Goal: Transaction & Acquisition: Subscribe to service/newsletter

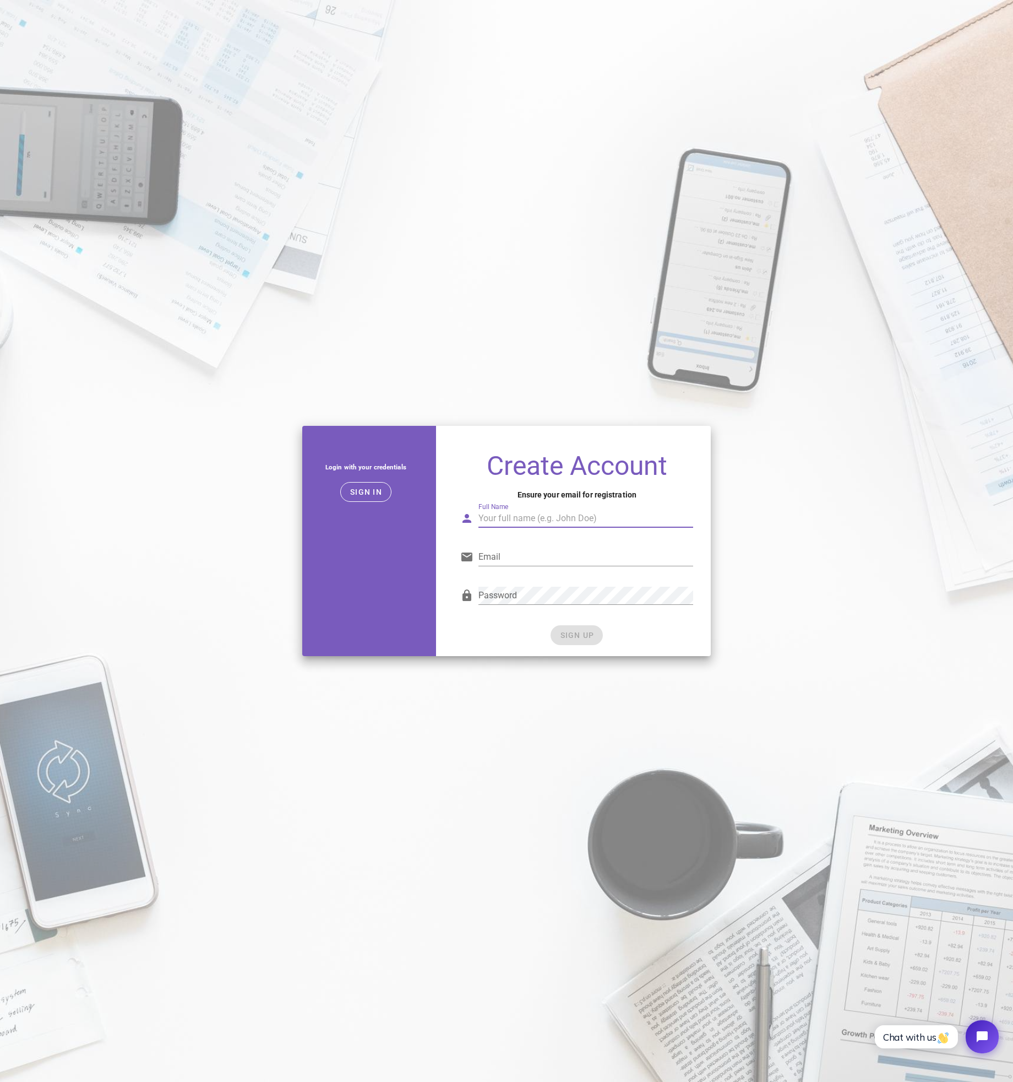
click at [524, 518] on input "Full Name" at bounding box center [586, 518] width 215 height 18
type input "[PERSON_NAME]"
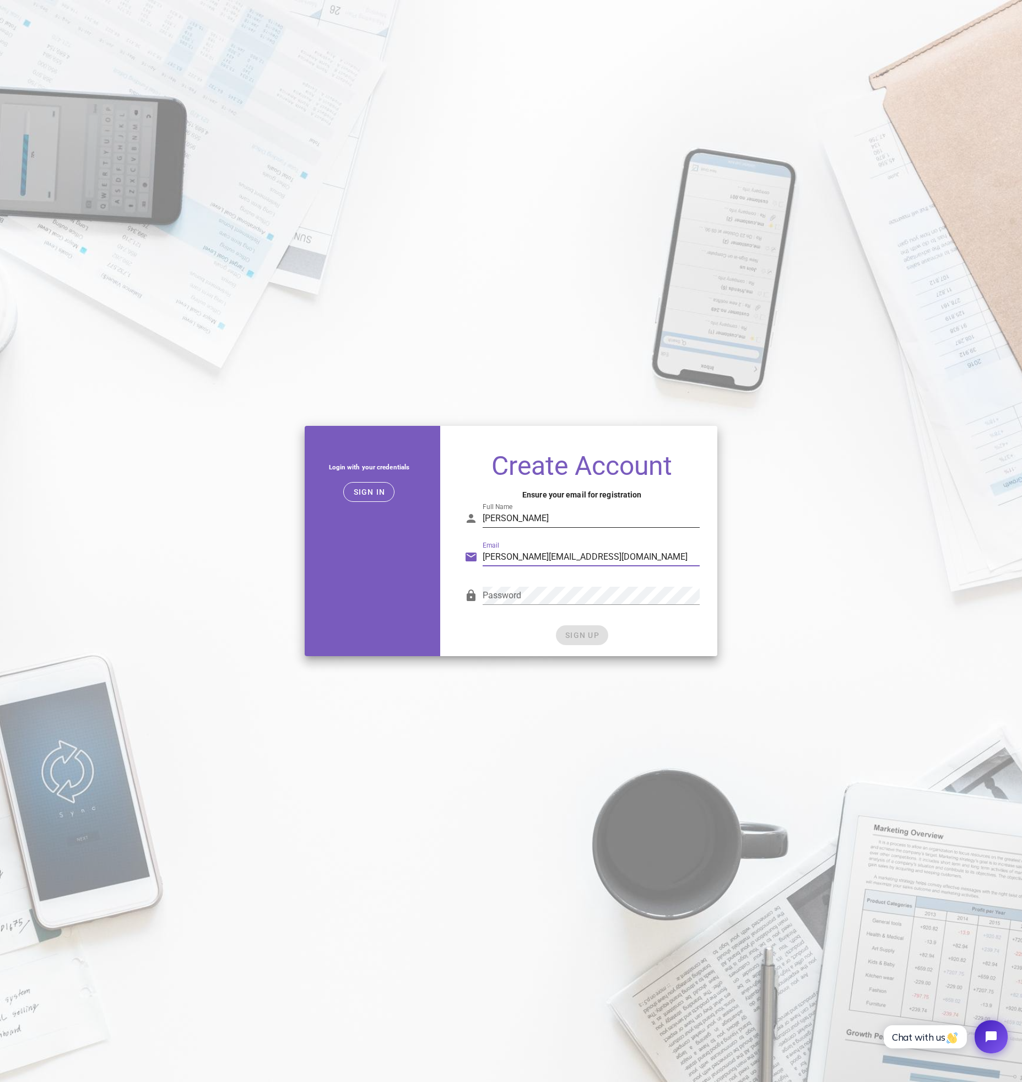
type input "[PERSON_NAME][EMAIL_ADDRESS][DOMAIN_NAME]"
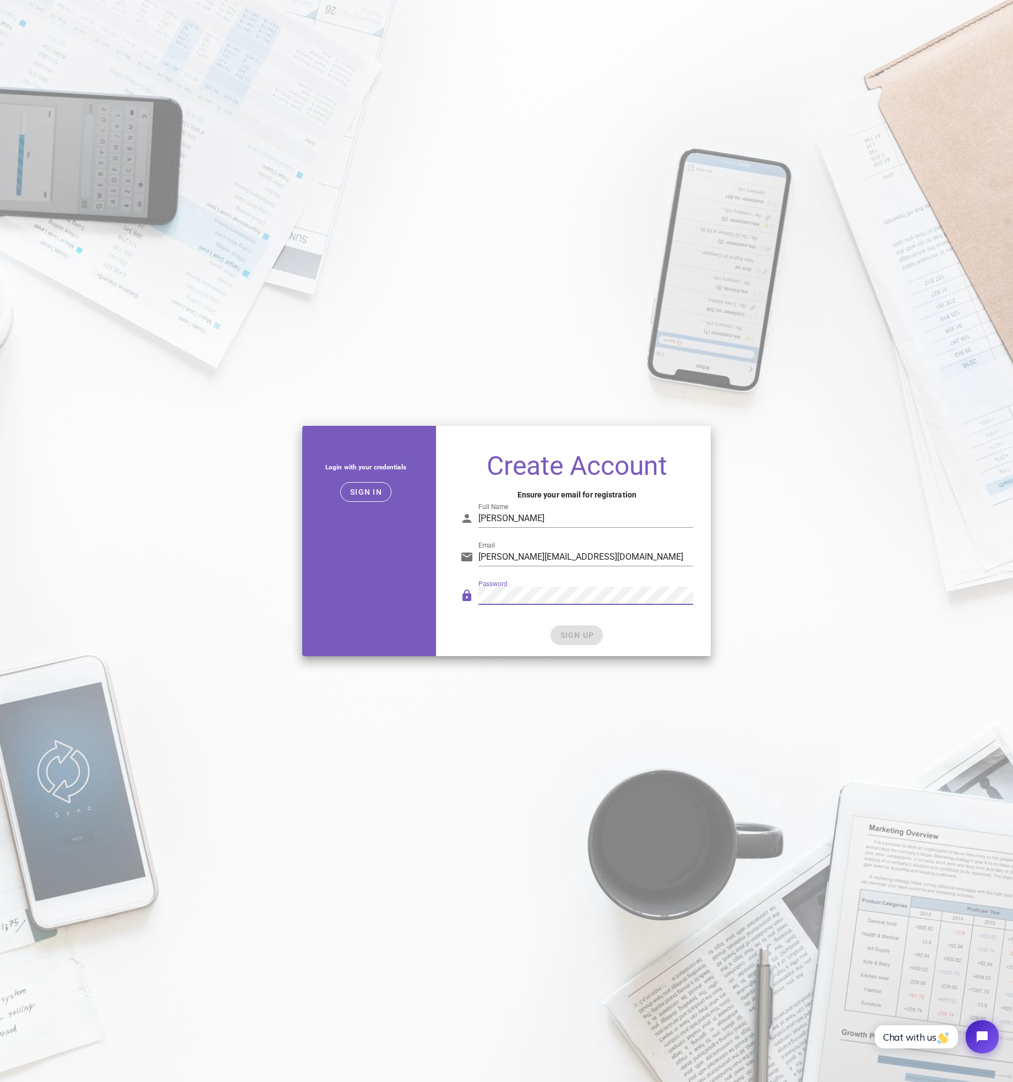
click at [596, 626] on div "SIGN UP" at bounding box center [576, 635] width 233 height 20
click at [586, 634] on span "SIGN UP" at bounding box center [577, 635] width 35 height 9
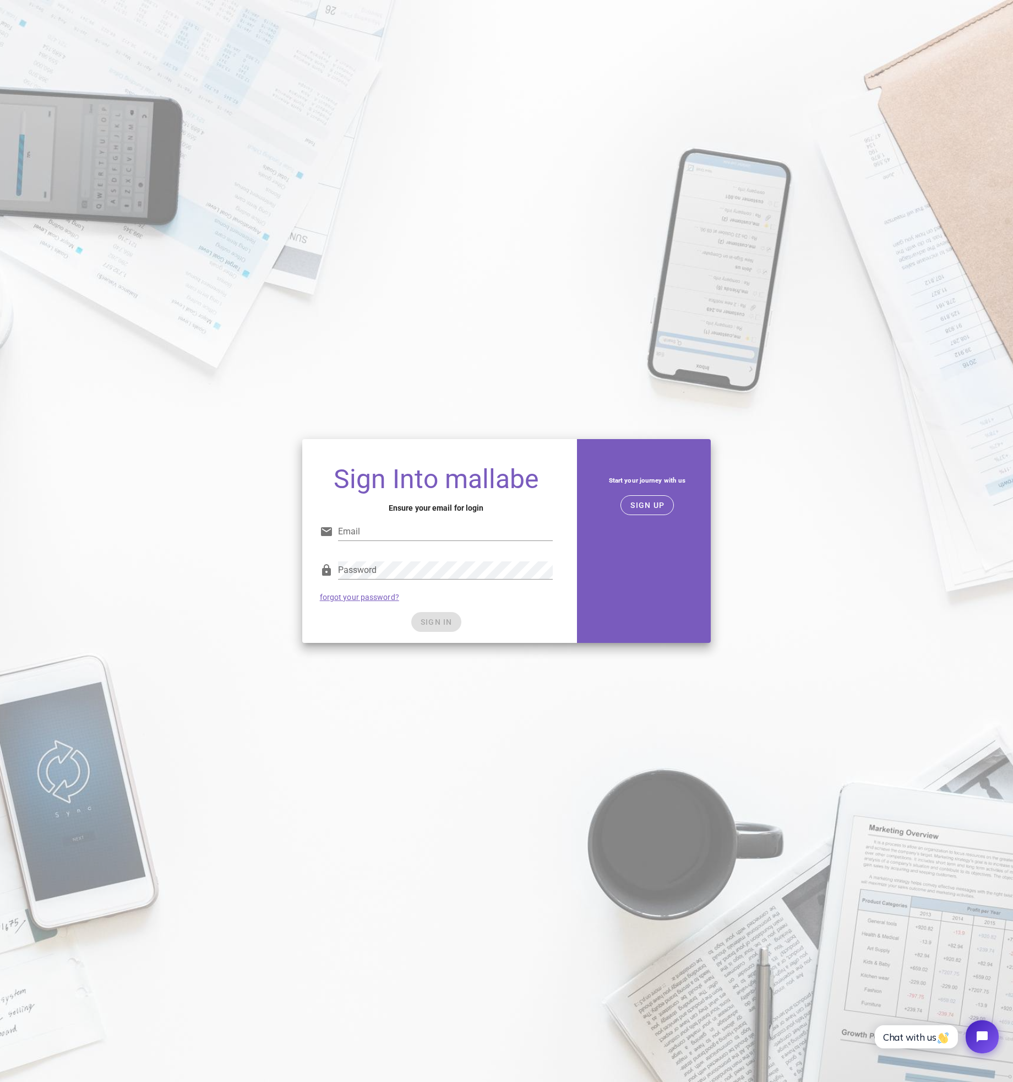
click at [573, 167] on div "Sign Into mallabe Ensure your email for login Email Password forgot your passwo…" at bounding box center [506, 541] width 1013 height 1082
type input "jaume@eltallereditorial.com"
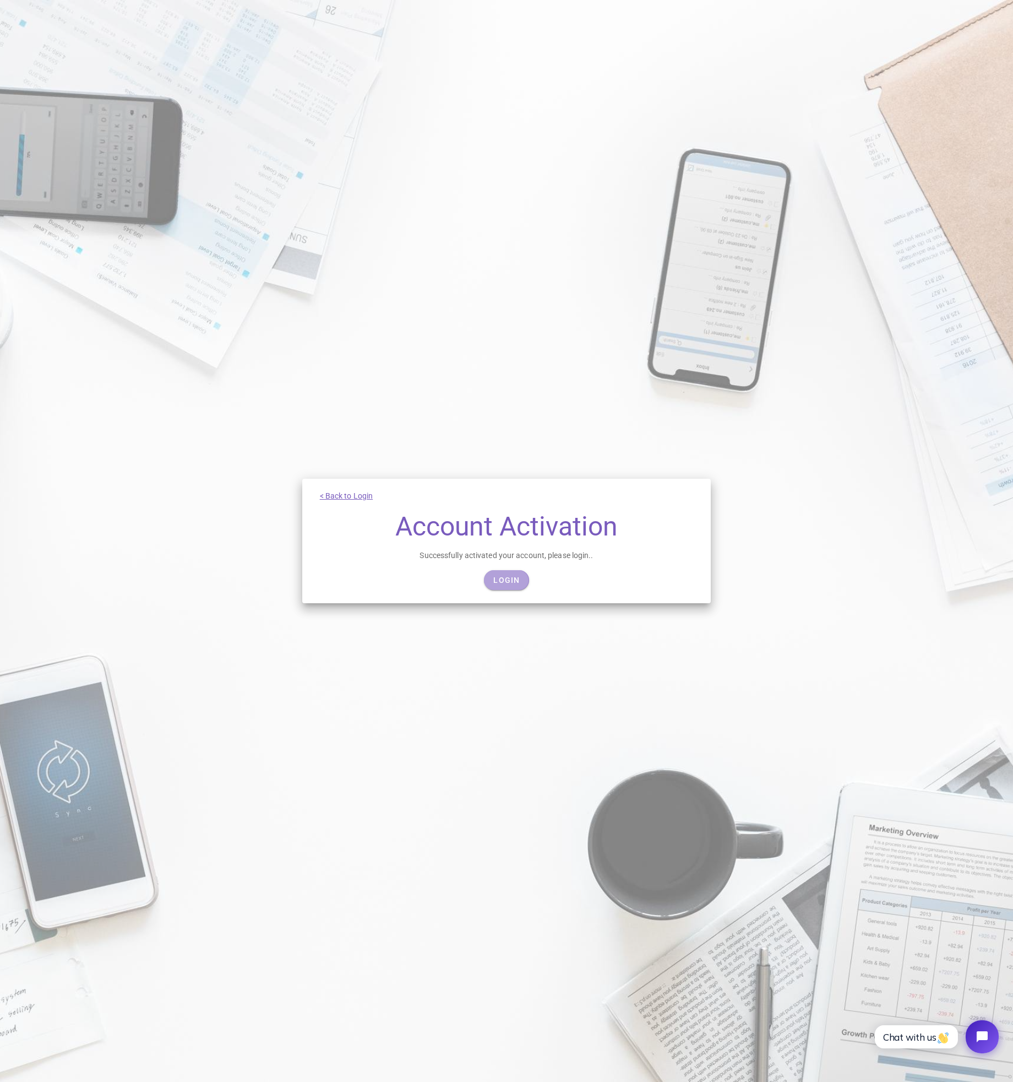
click at [519, 579] on span "Login" at bounding box center [506, 580] width 27 height 9
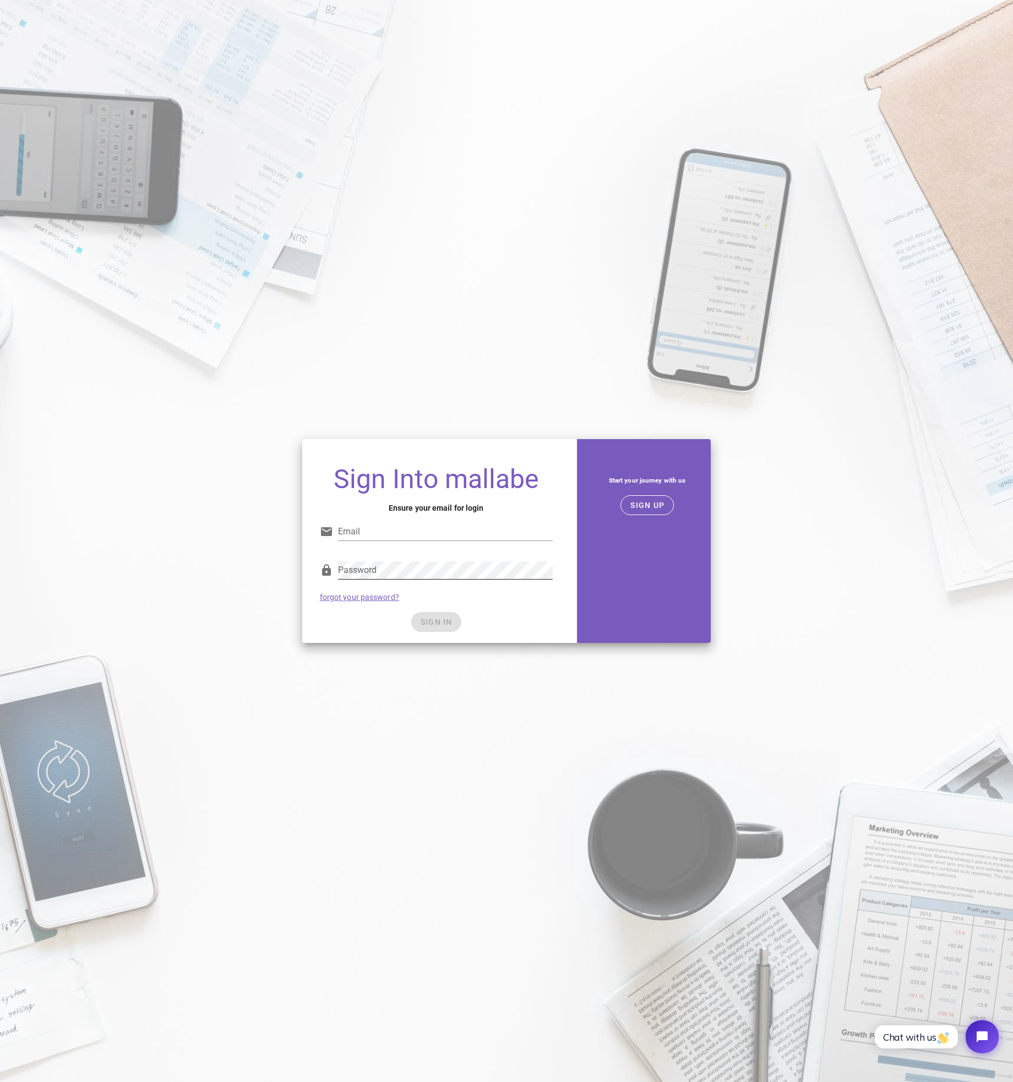
type input "[PERSON_NAME][EMAIL_ADDRESS][DOMAIN_NAME]"
click at [574, 604] on div "Sign Into mallabe Ensure your email for login Email jaume@eltallereditorial.com…" at bounding box center [436, 540] width 281 height 217
click at [421, 624] on span "SIGN IN" at bounding box center [436, 621] width 32 height 9
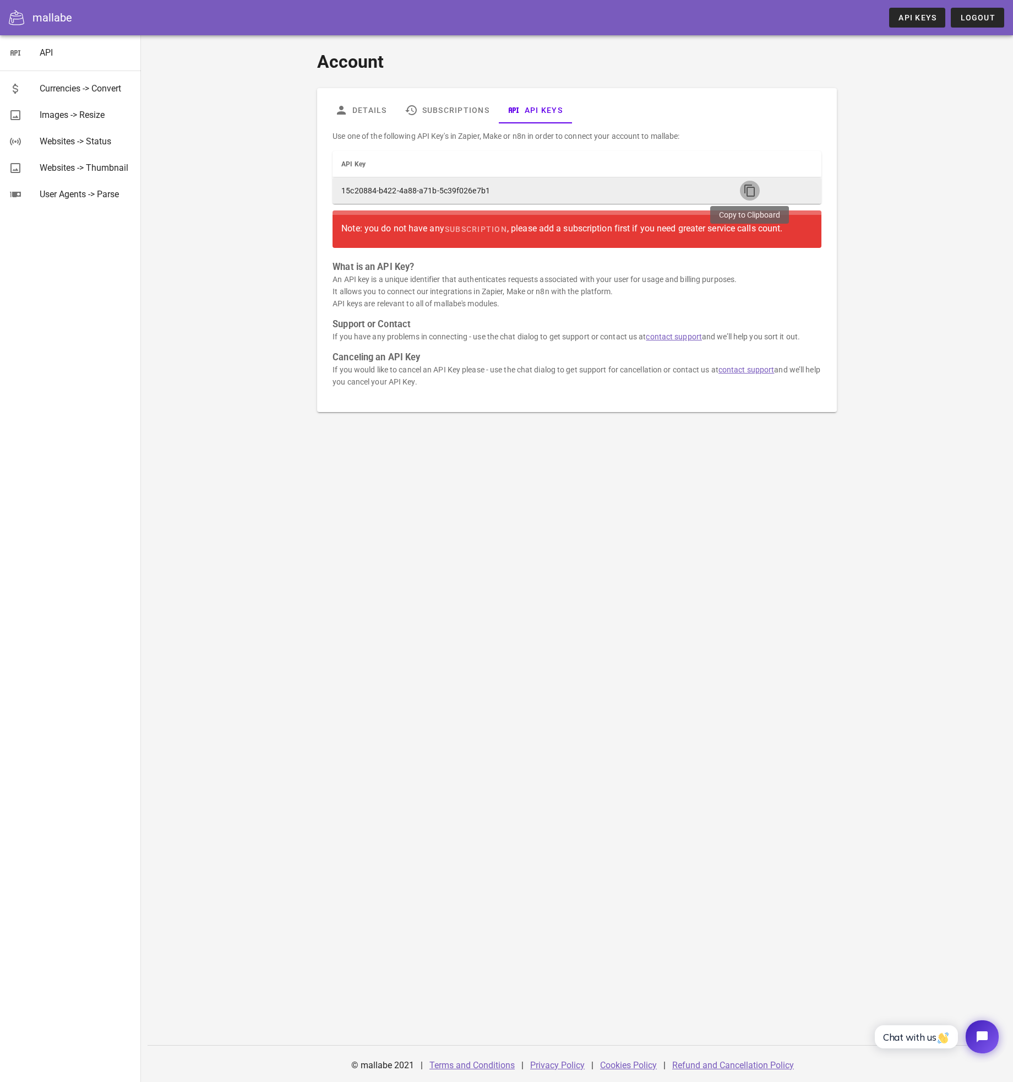
click at [747, 191] on icon "button" at bounding box center [750, 190] width 13 height 13
click at [431, 107] on link "Subscriptions" at bounding box center [447, 110] width 102 height 26
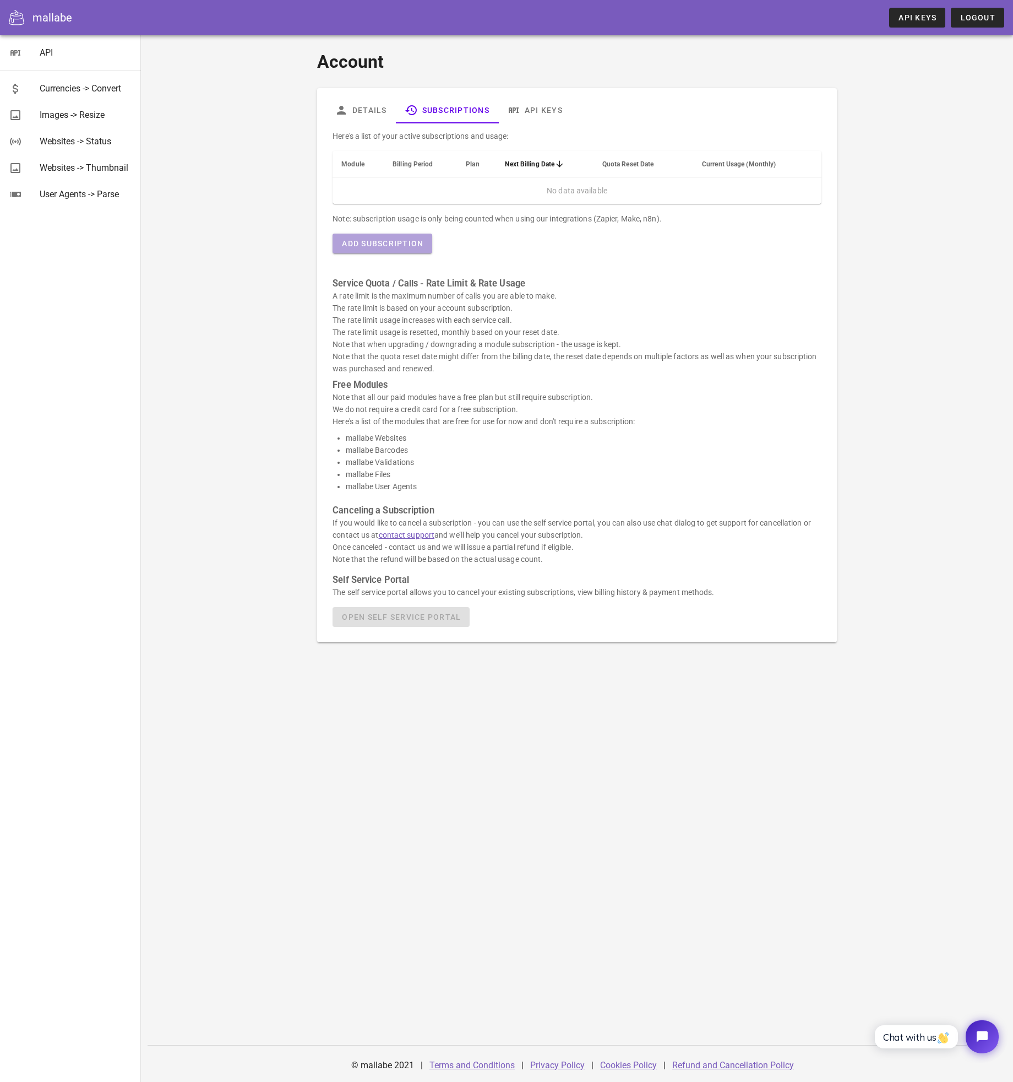
click at [388, 247] on span "Add Subscription" at bounding box center [382, 243] width 82 height 9
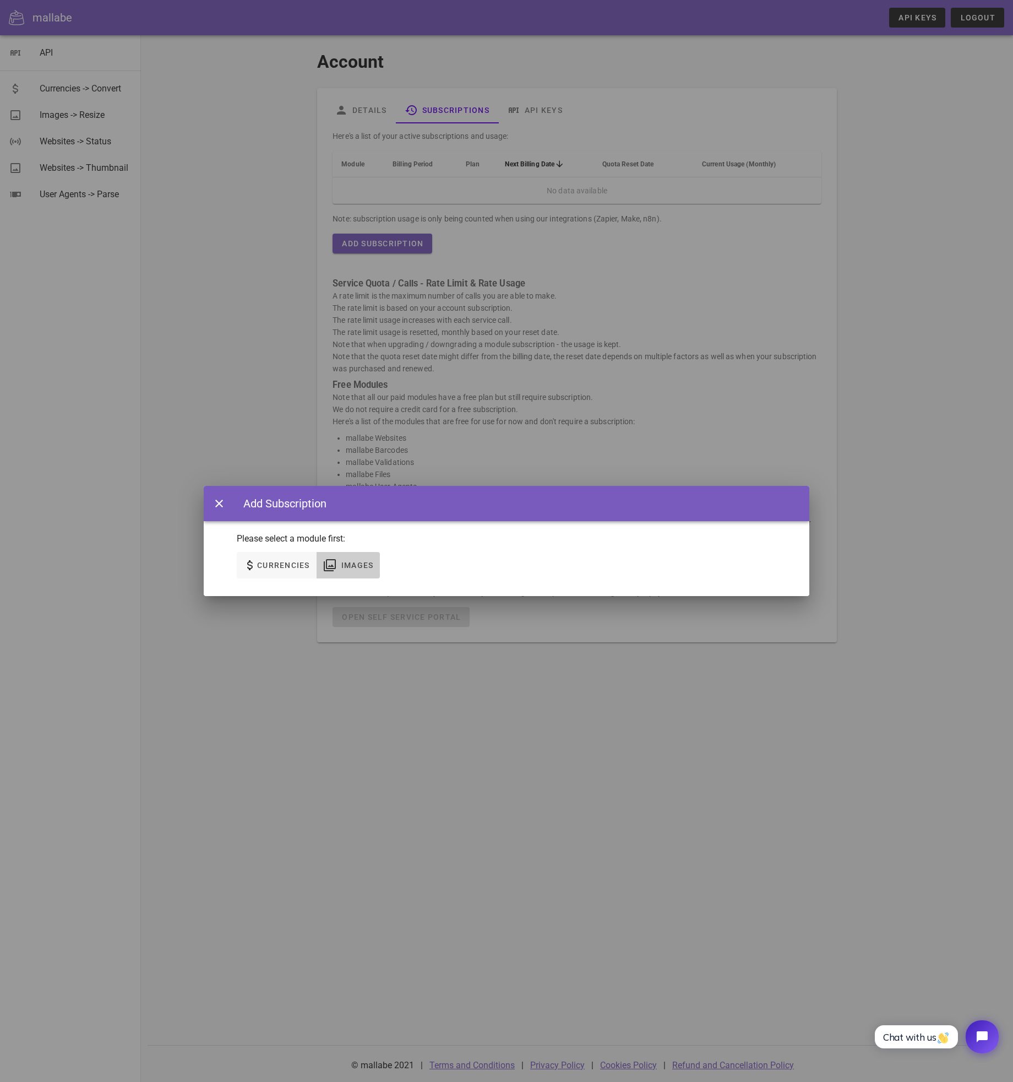
click at [357, 565] on span "Images" at bounding box center [357, 565] width 33 height 9
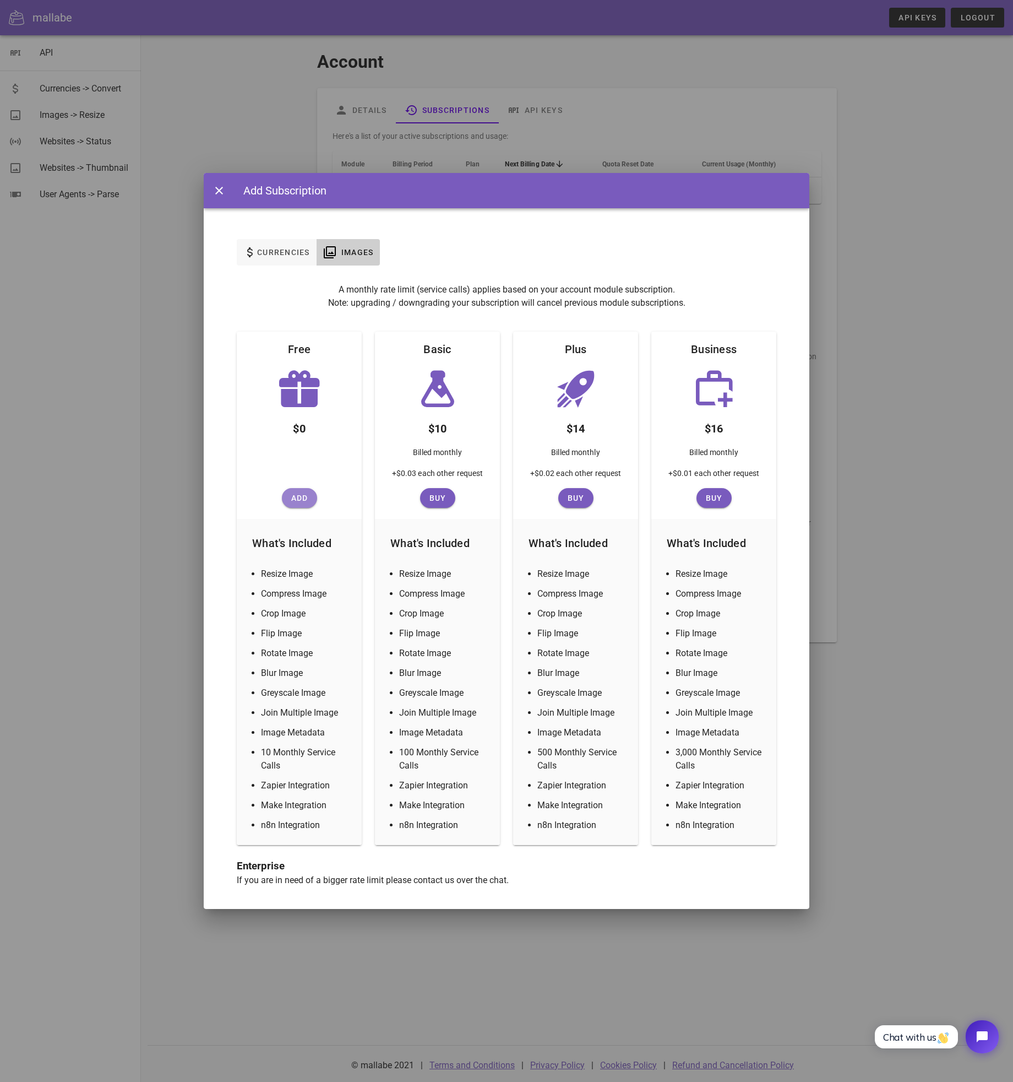
click at [302, 495] on span "Add" at bounding box center [299, 497] width 26 height 9
